Goal: Find specific page/section: Find specific page/section

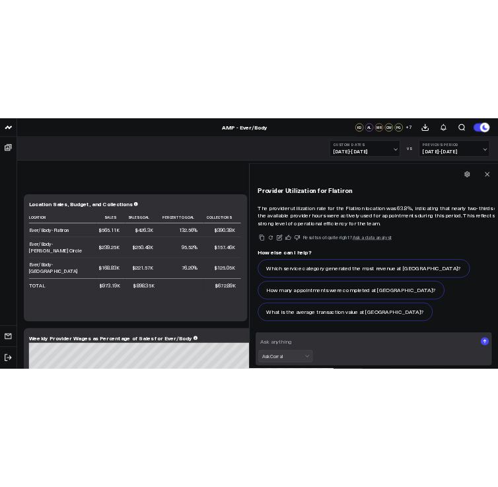
scroll to position [978, 0]
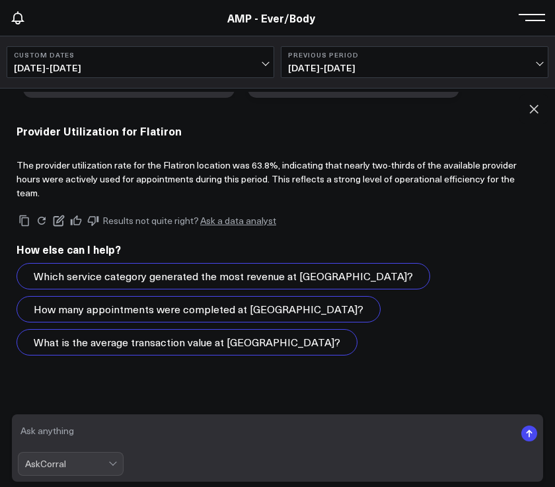
click at [554, 176] on div "R wages percentage to collections flatiron september AskCorral This feature is …" at bounding box center [277, 288] width 555 height 398
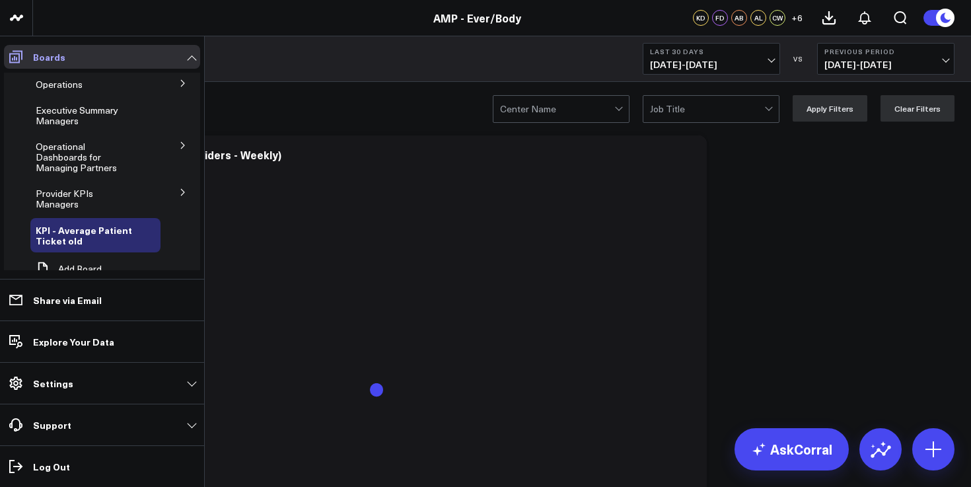
click at [7, 54] on span at bounding box center [16, 57] width 24 height 24
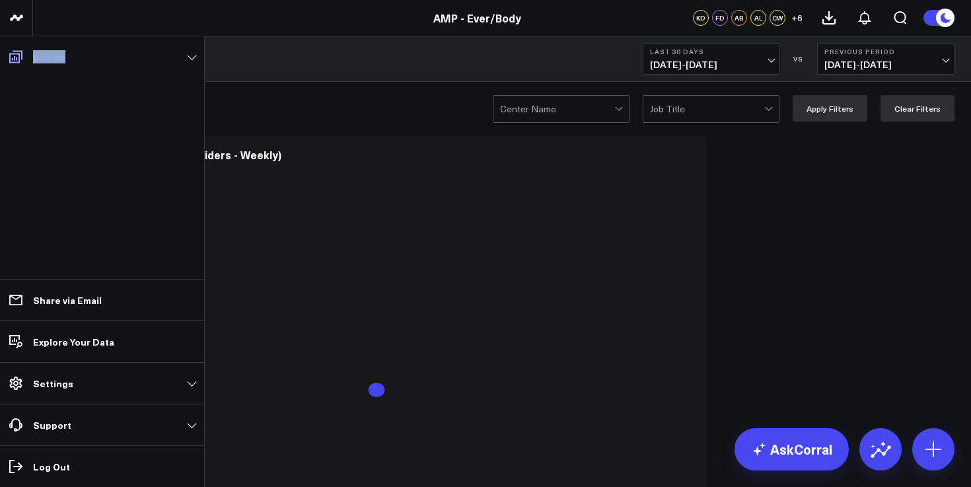
click at [7, 54] on span at bounding box center [16, 57] width 24 height 24
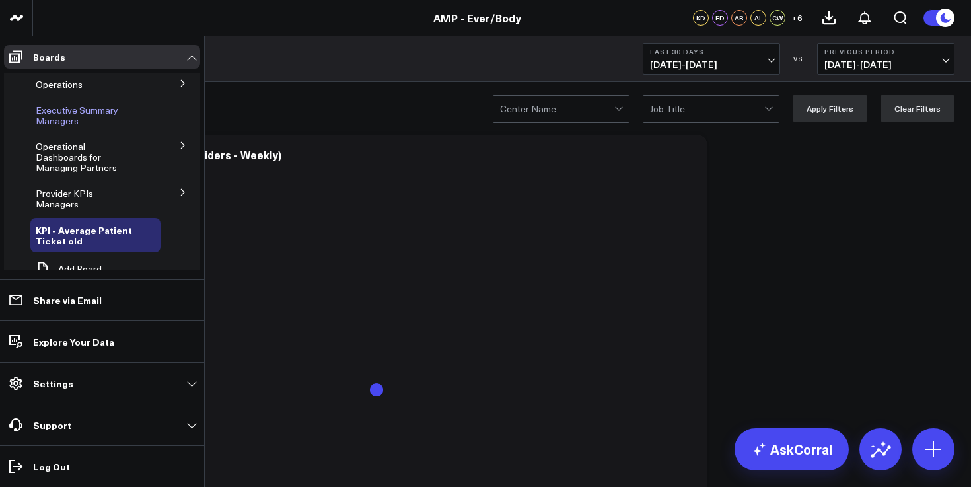
click at [49, 120] on span "Executive Summary Managers" at bounding box center [77, 115] width 83 height 23
